Goal: Information Seeking & Learning: Learn about a topic

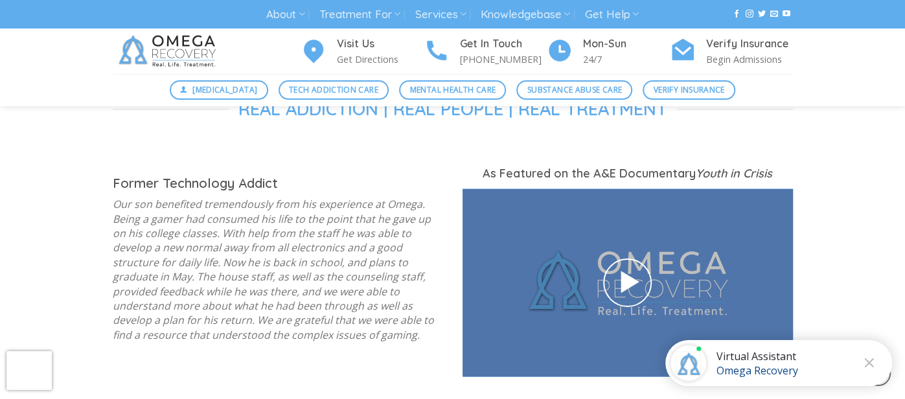
scroll to position [1700, 0]
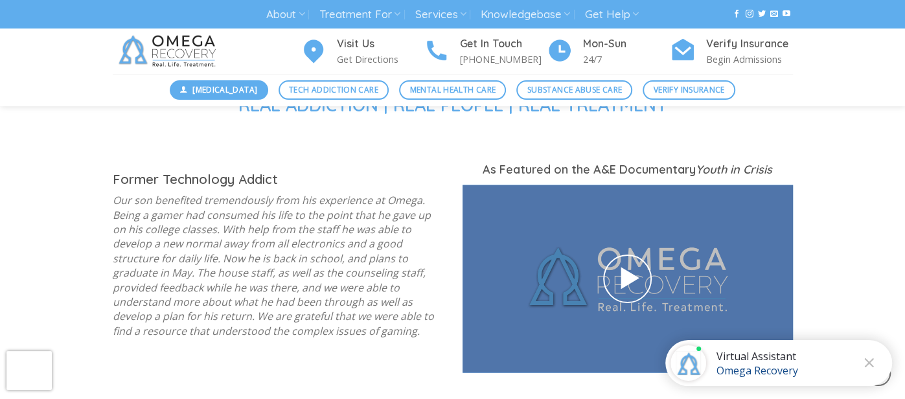
click at [208, 82] on link "[MEDICAL_DATA]" at bounding box center [219, 89] width 99 height 19
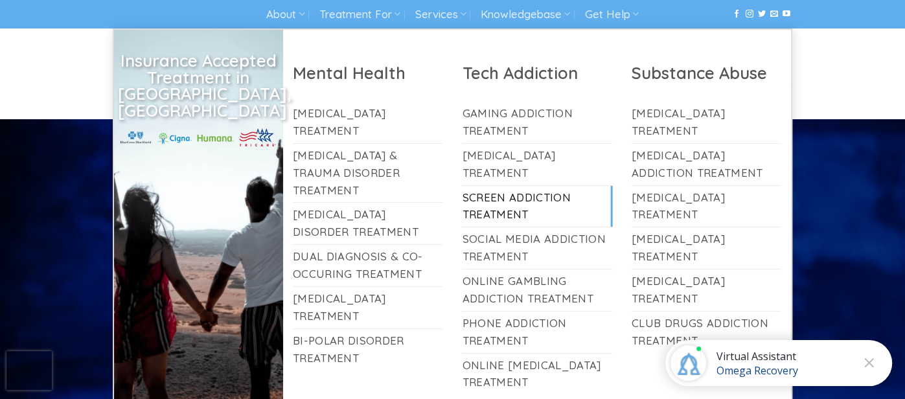
click at [523, 195] on link "Screen Addiction Treatment" at bounding box center [537, 206] width 150 height 41
